Goal: Contribute content: Add original content to the website for others to see

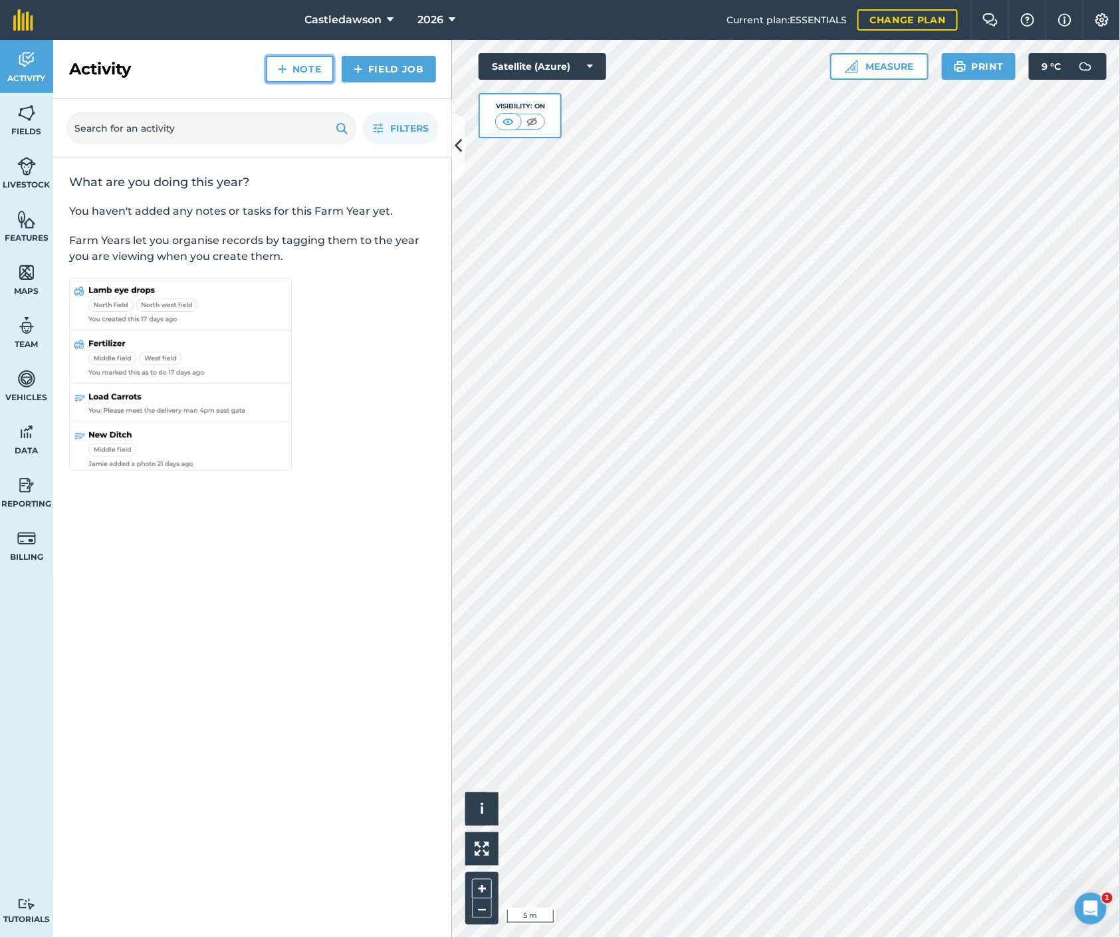
click at [298, 74] on link "Note" at bounding box center [300, 69] width 68 height 27
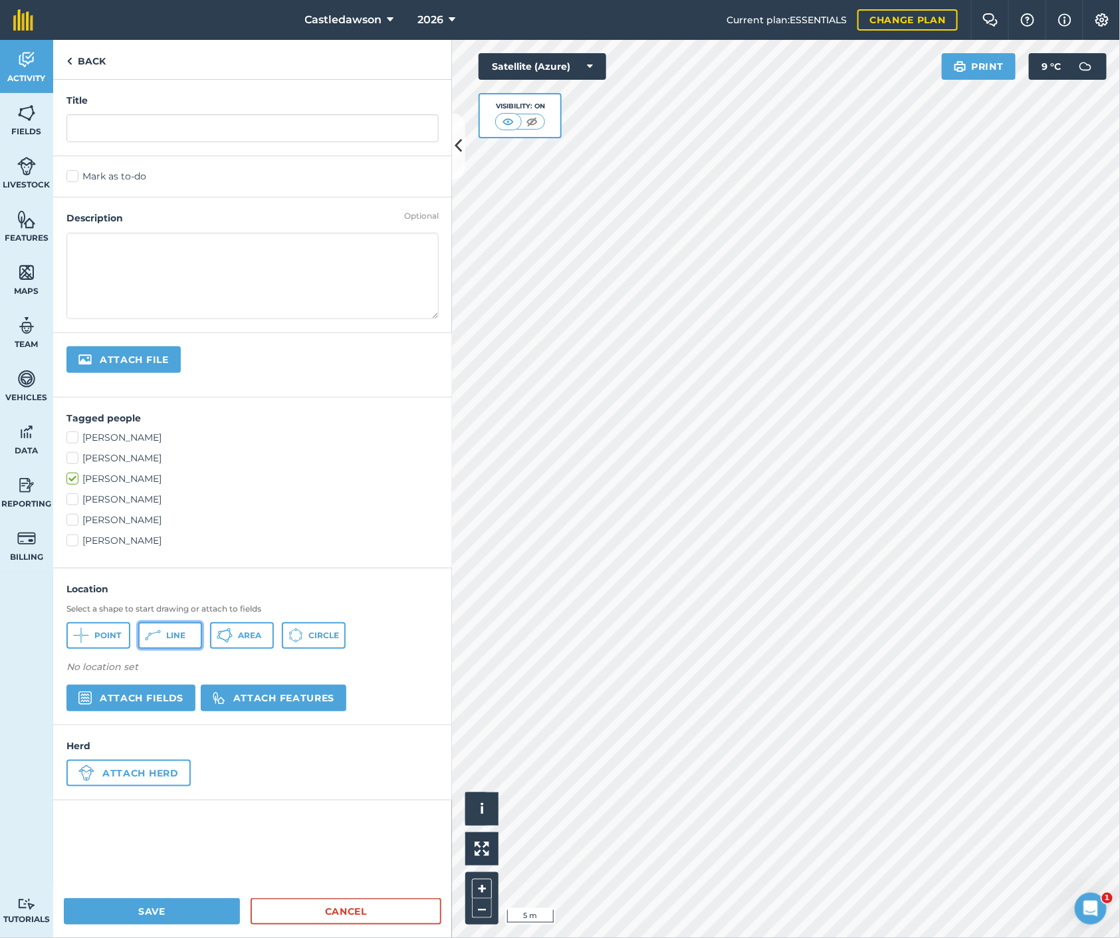
click at [164, 632] on button "Line" at bounding box center [170, 635] width 64 height 27
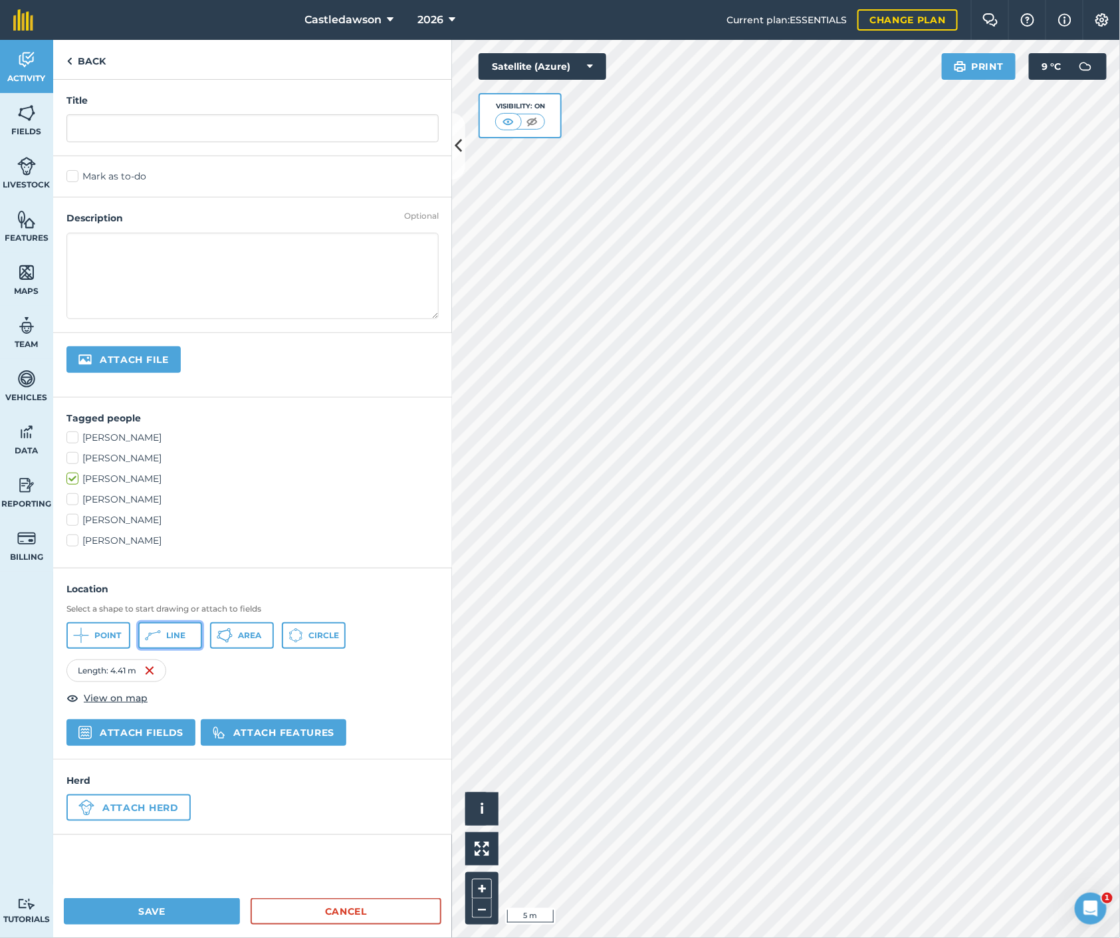
click at [172, 634] on span "Line" at bounding box center [175, 635] width 19 height 11
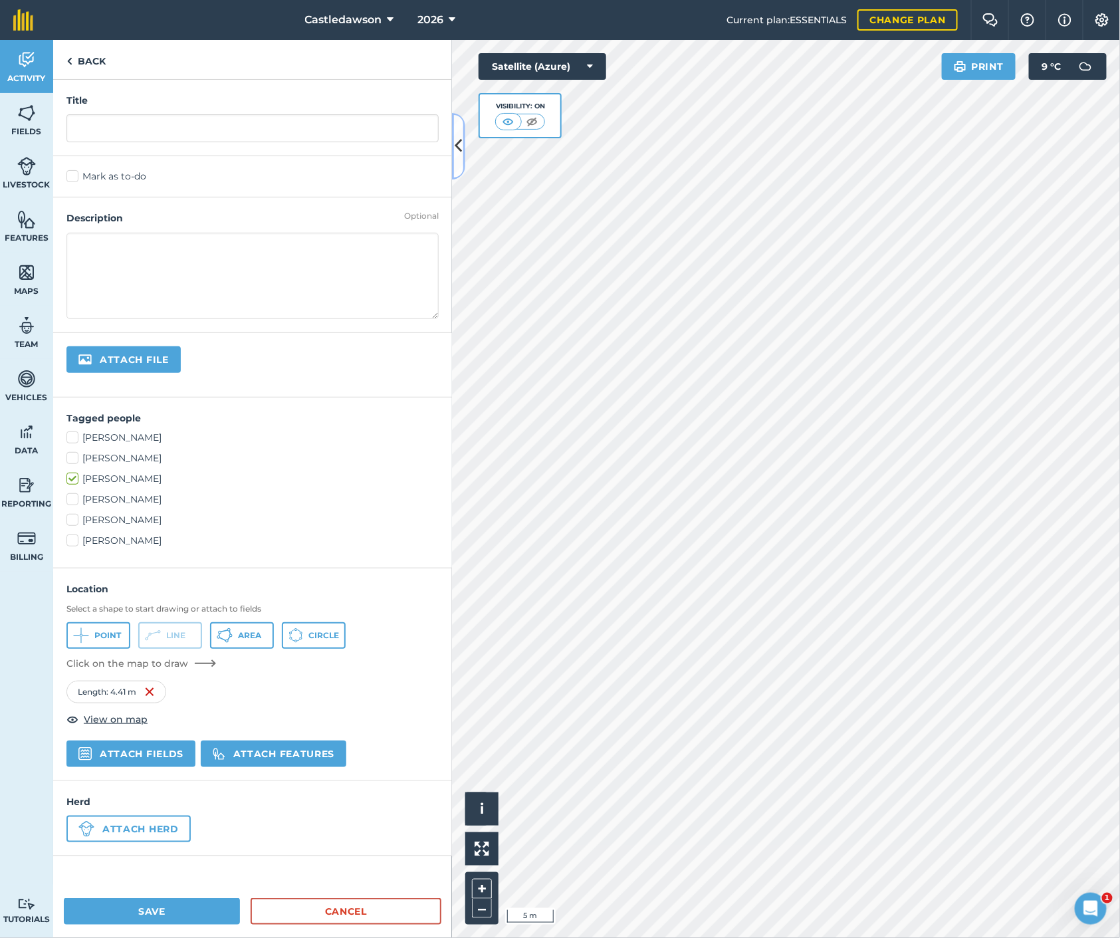
click at [461, 150] on icon at bounding box center [458, 145] width 7 height 23
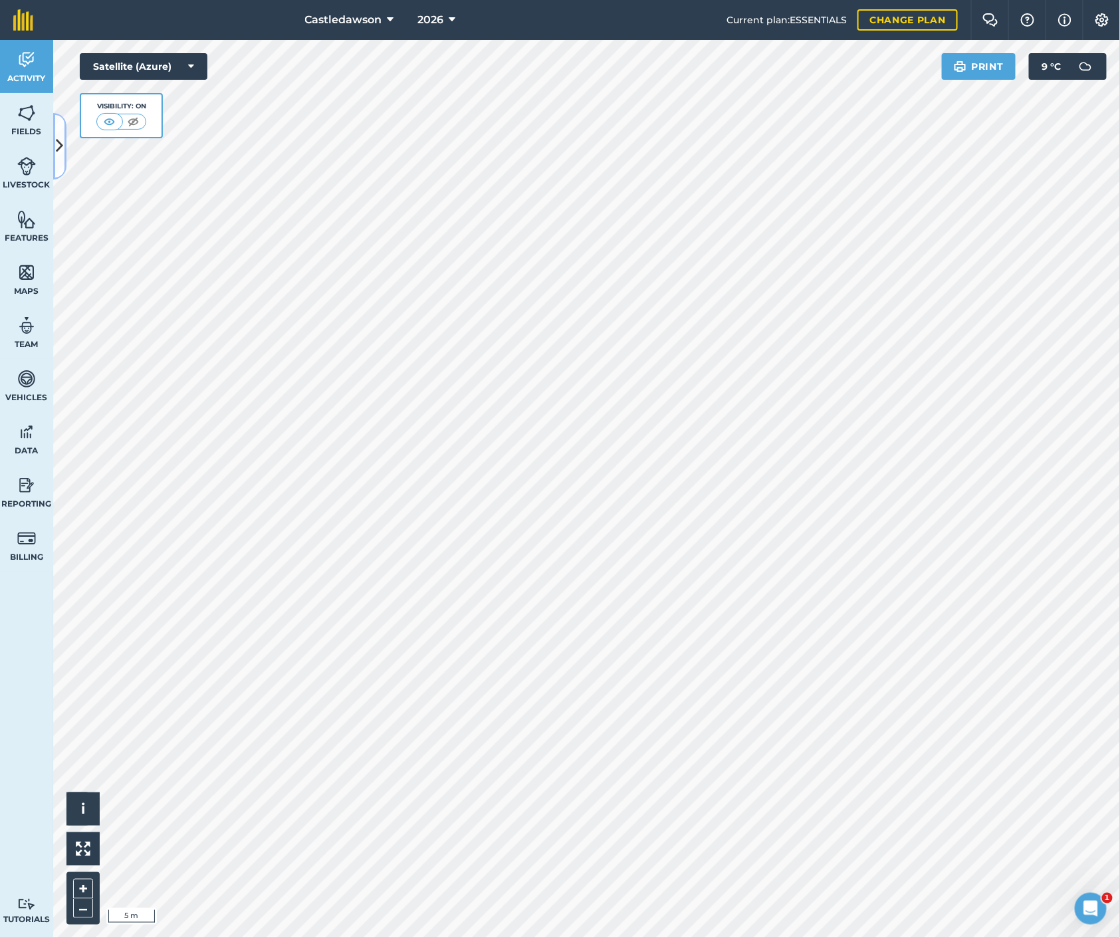
click at [58, 157] on icon at bounding box center [60, 145] width 7 height 23
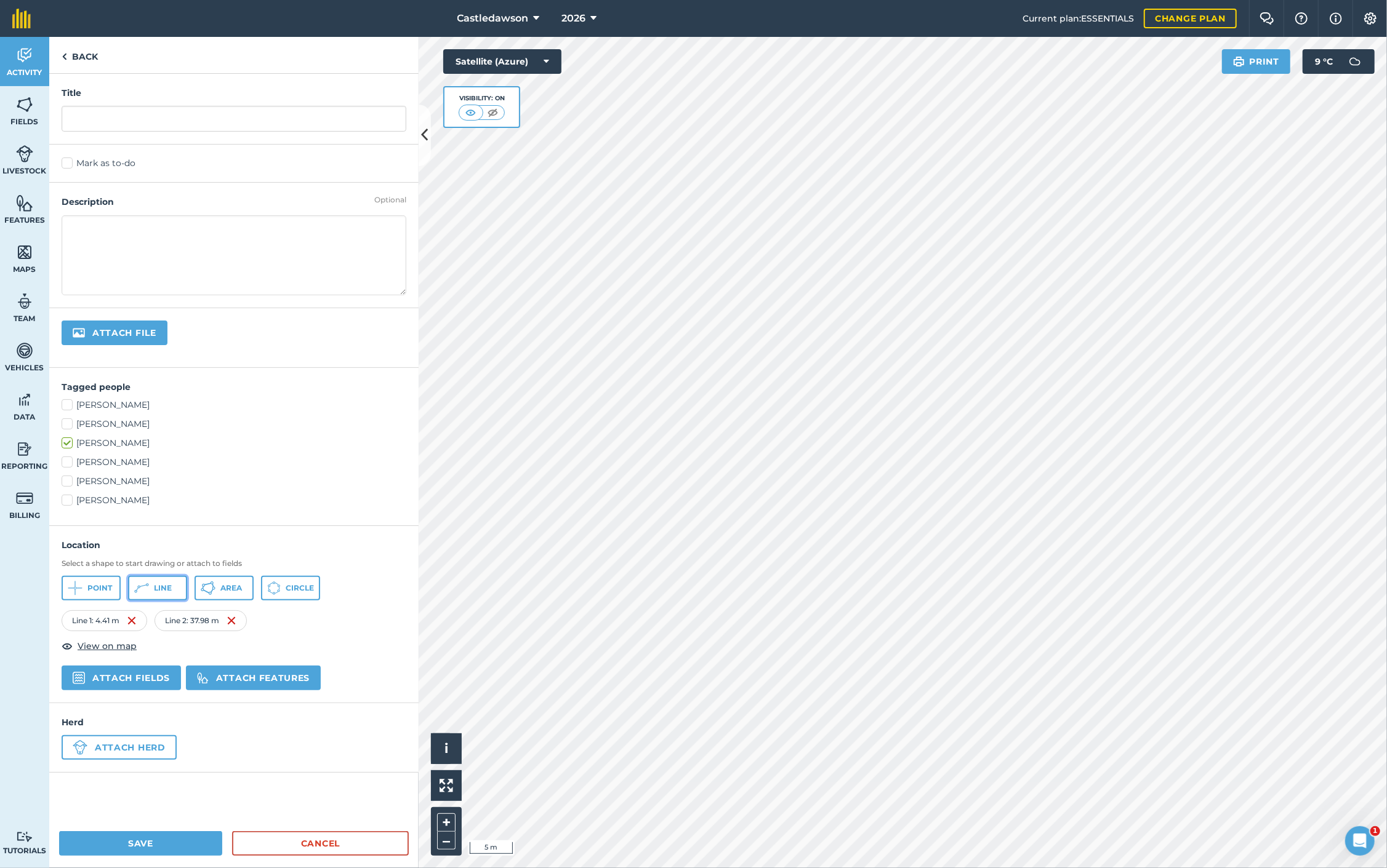
click at [156, 589] on span "Line" at bounding box center [162, 588] width 18 height 10
drag, startPoint x: 149, startPoint y: 581, endPoint x: 273, endPoint y: 579, distance: 124.0
click at [150, 581] on button "Line" at bounding box center [157, 588] width 59 height 25
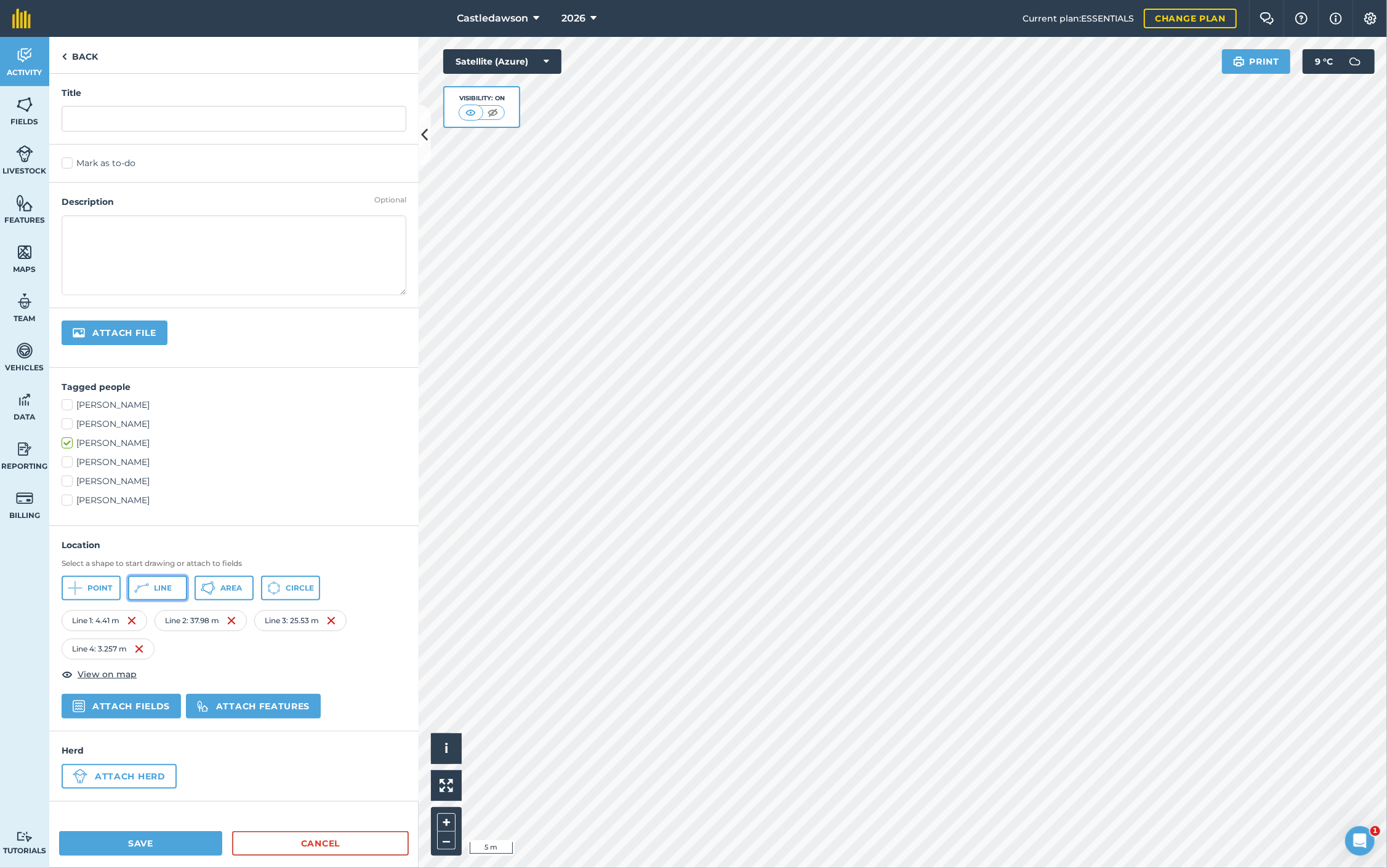
drag, startPoint x: 156, startPoint y: 587, endPoint x: 164, endPoint y: 587, distance: 8.0
click at [156, 587] on span "Line" at bounding box center [162, 588] width 18 height 10
click at [155, 586] on span "Line" at bounding box center [162, 588] width 18 height 10
click at [0, 415] on span "Data" at bounding box center [24, 416] width 49 height 10
